Goal: Check status: Check status

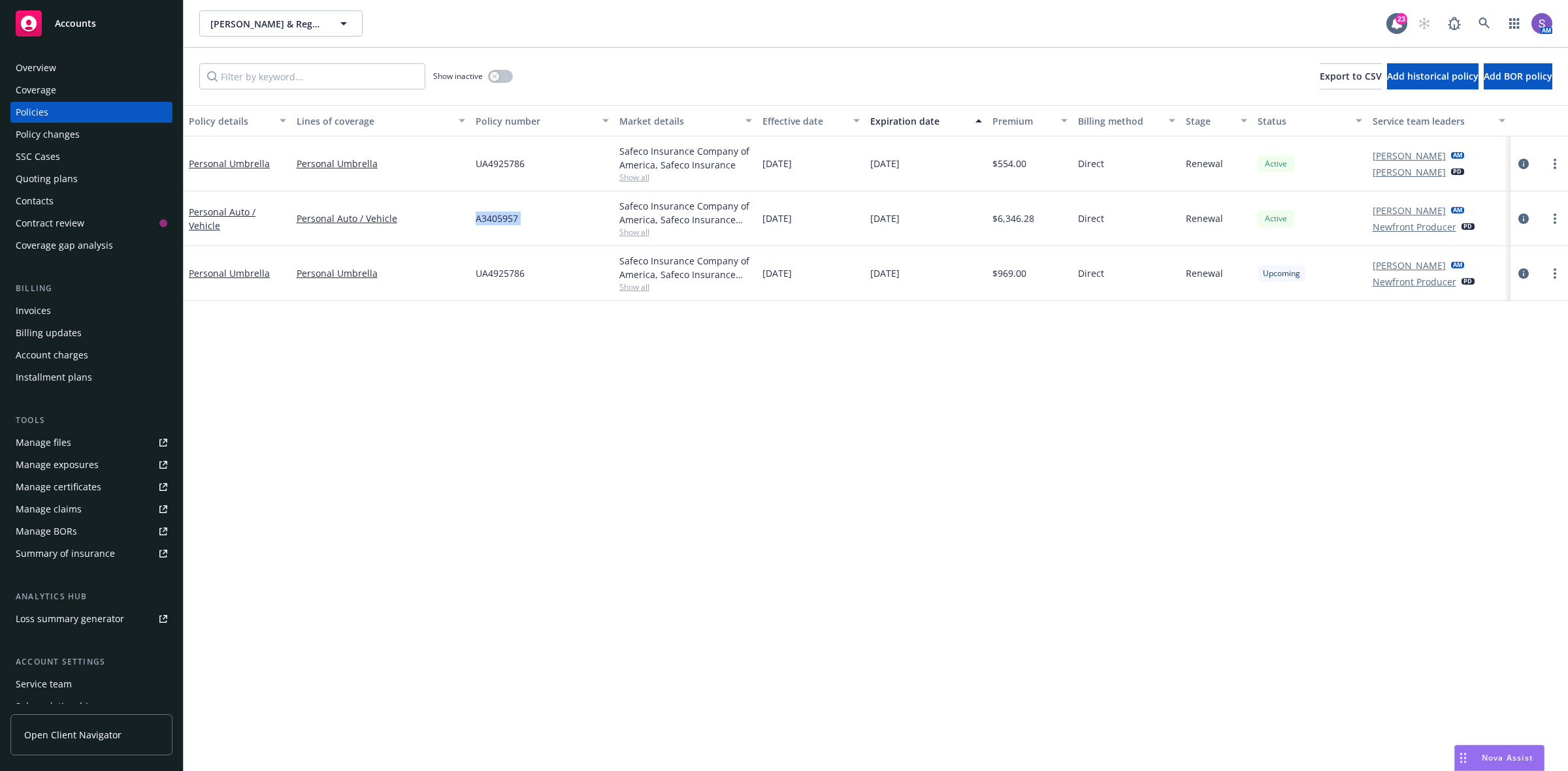
click at [472, 227] on div "A3405957" at bounding box center [542, 218] width 144 height 55
